Goal: Task Accomplishment & Management: Use online tool/utility

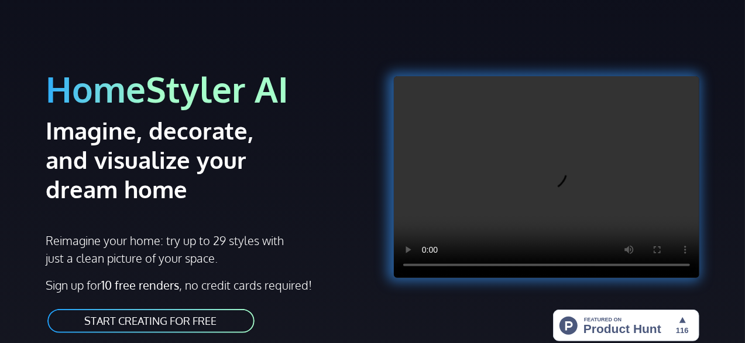
scroll to position [59, 0]
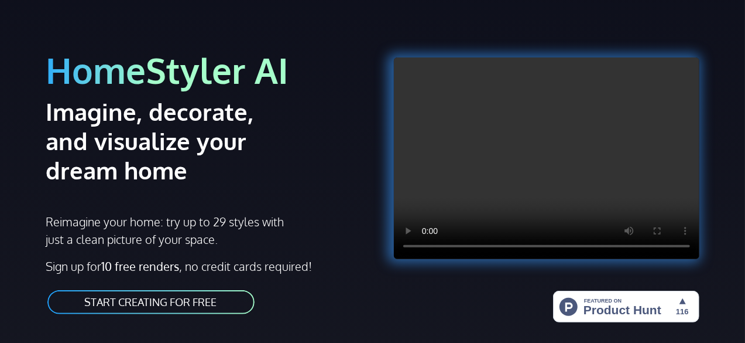
click at [209, 308] on link "START CREATING FOR FREE" at bounding box center [151, 302] width 210 height 26
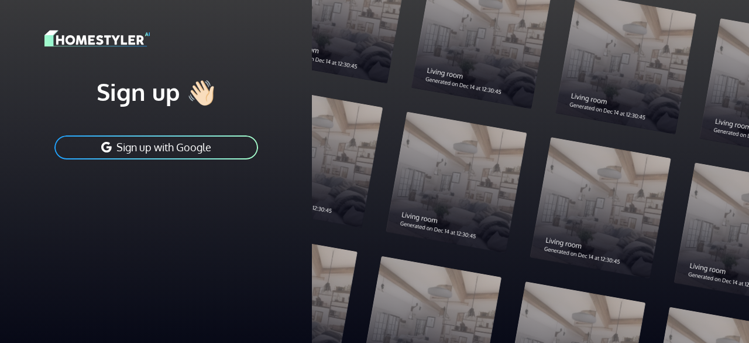
click at [233, 141] on button "Sign up with Google" at bounding box center [156, 147] width 206 height 26
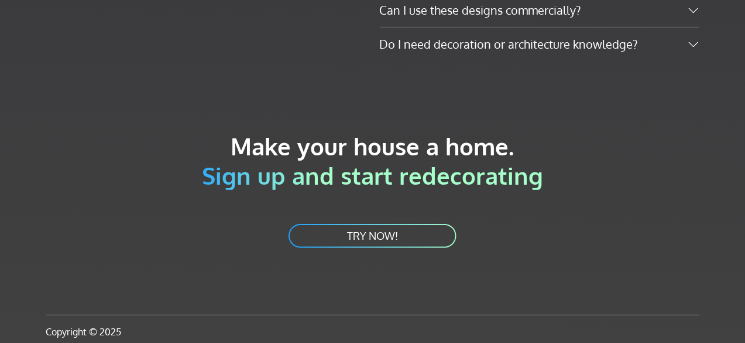
scroll to position [2572, 0]
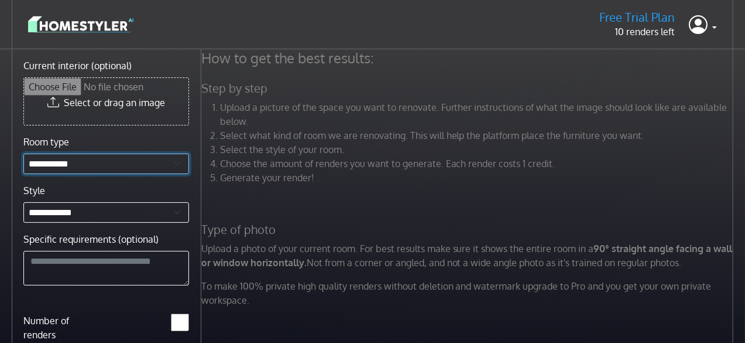
click at [143, 167] on select "**********" at bounding box center [106, 163] width 166 height 20
click at [82, 26] on img at bounding box center [80, 24] width 105 height 20
click at [88, 24] on img at bounding box center [80, 24] width 105 height 20
click at [707, 31] on link at bounding box center [703, 25] width 28 height 28
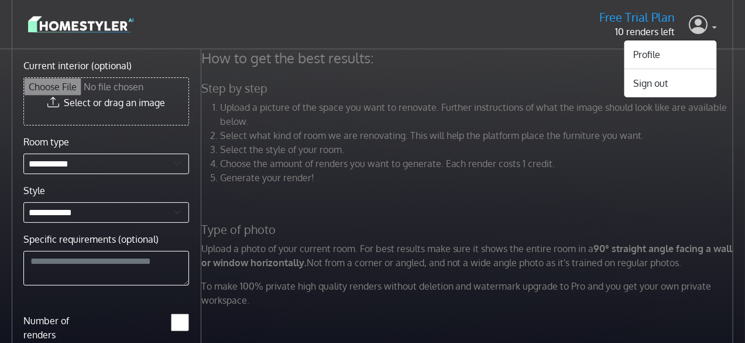
click at [707, 31] on link at bounding box center [703, 25] width 28 height 28
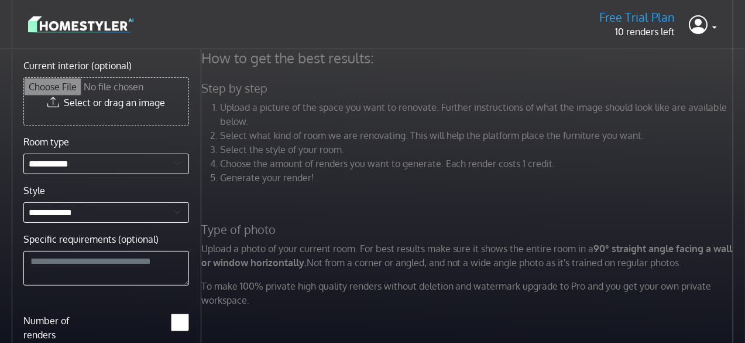
click at [89, 28] on img at bounding box center [80, 24] width 105 height 20
